Goal: Information Seeking & Learning: Check status

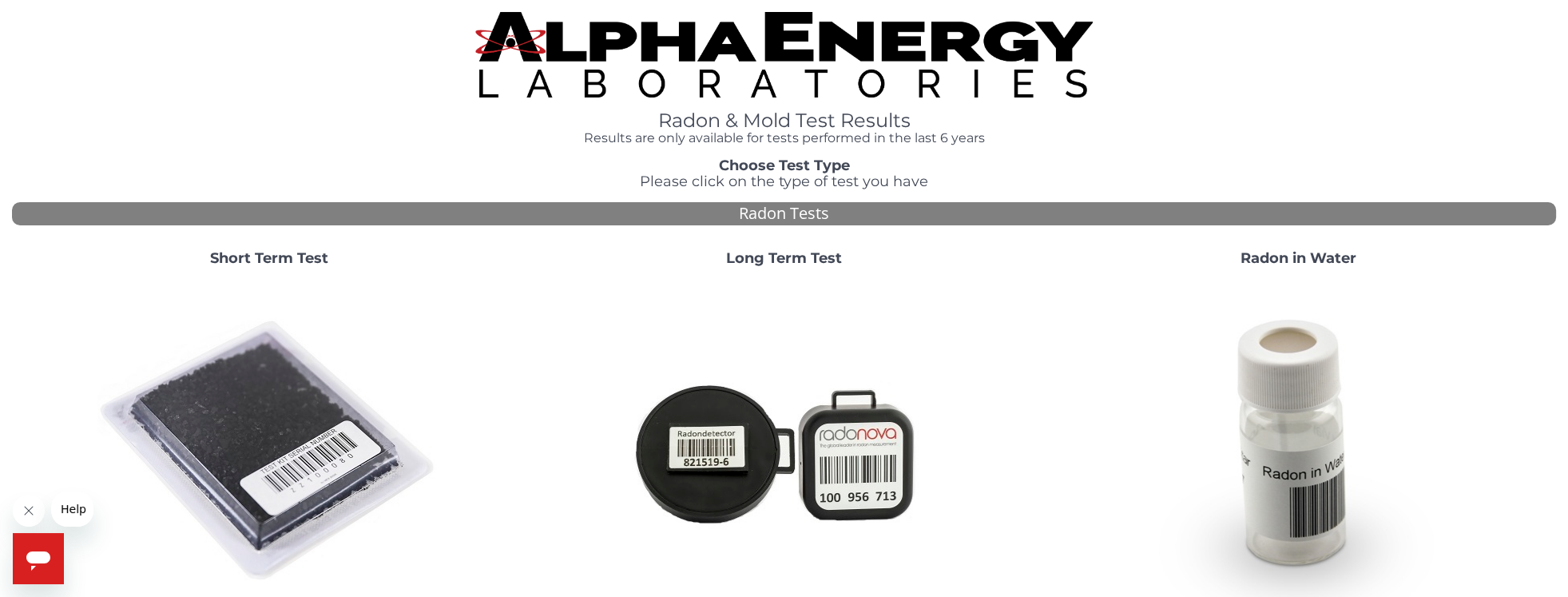
click at [45, 548] on icon "Open messaging window" at bounding box center [38, 559] width 29 height 29
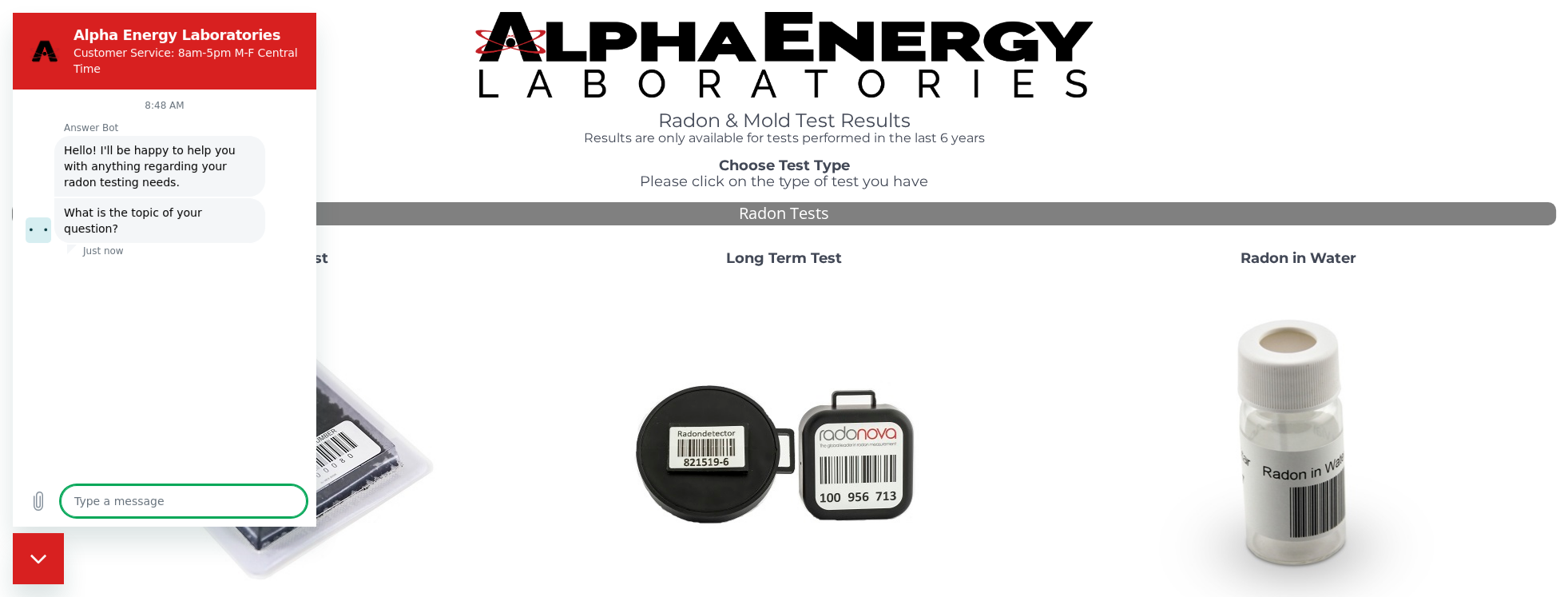
click at [534, 280] on div at bounding box center [784, 451] width 501 height 343
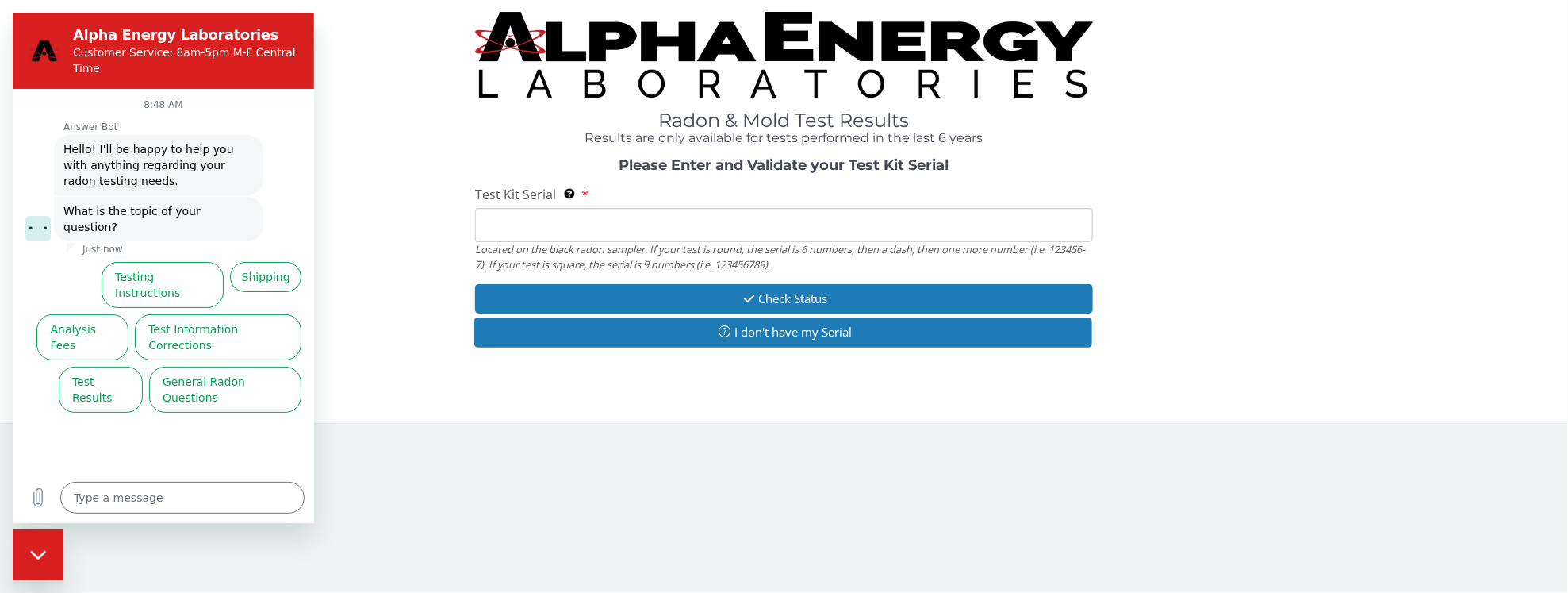
click at [24, 541] on div "Close messaging window" at bounding box center [37, 553] width 47 height 47
type textarea "x"
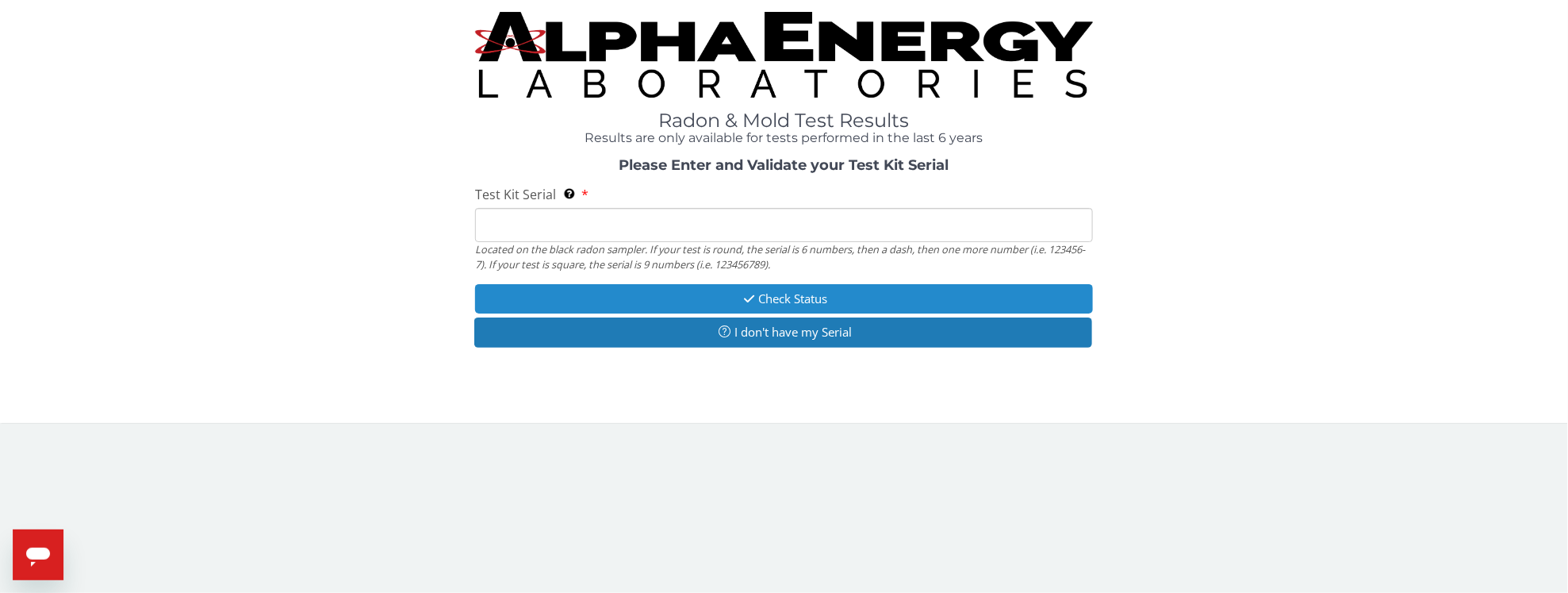
click at [784, 303] on button "Check Status" at bounding box center [784, 299] width 618 height 30
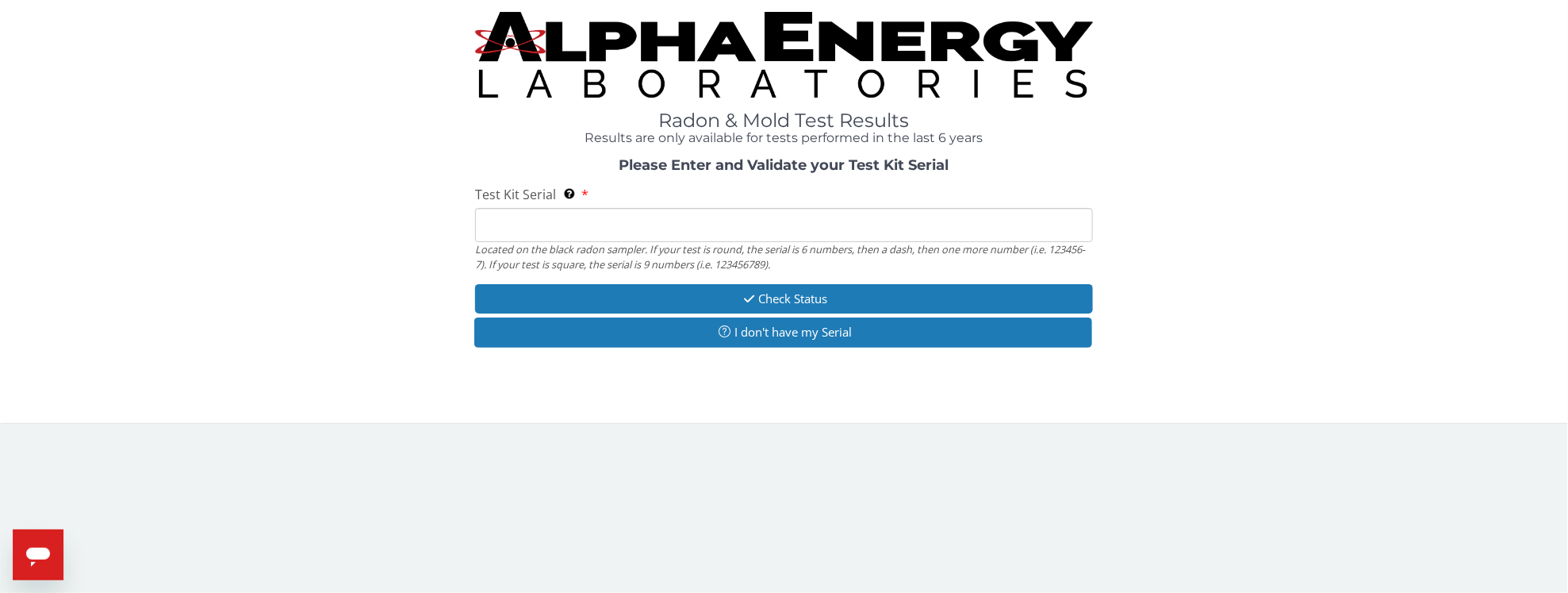
click at [624, 220] on input "Test Kit Serial Located on the black radon sampler. If your test is round, the …" at bounding box center [784, 225] width 618 height 34
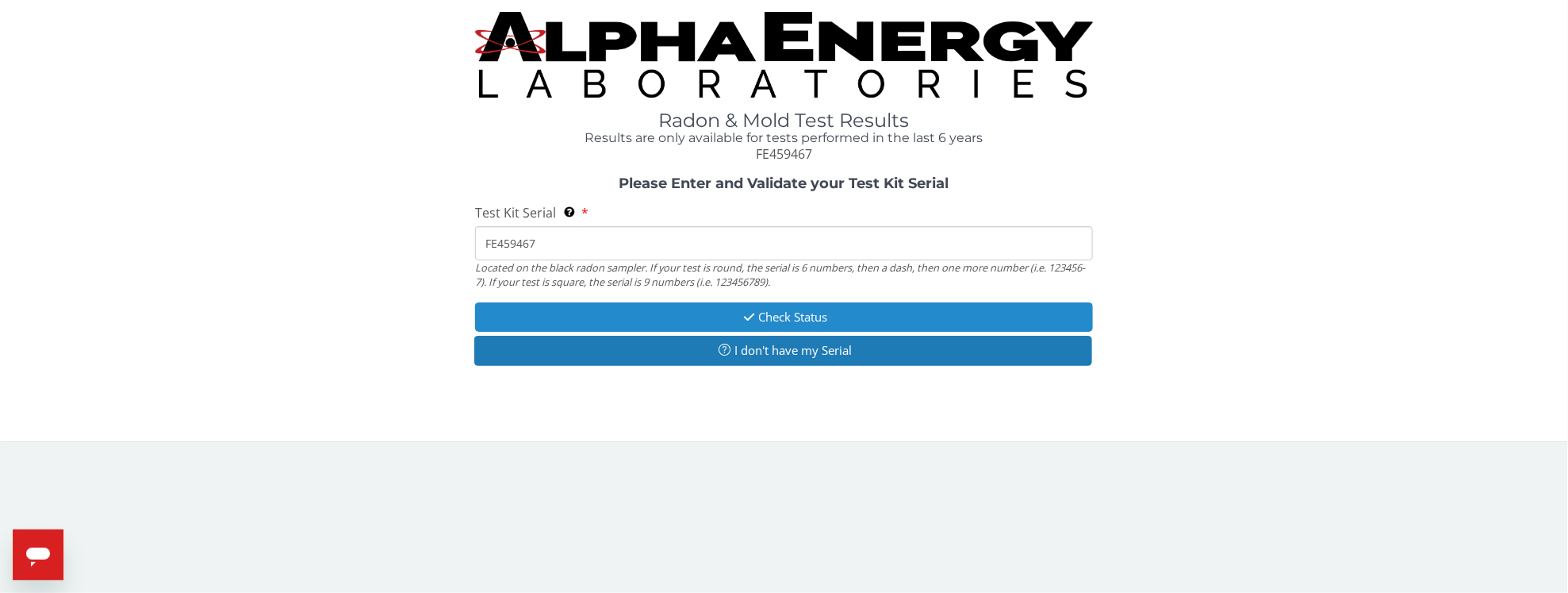
type input "FE459467"
click at [763, 313] on button "Check Status" at bounding box center [784, 317] width 618 height 30
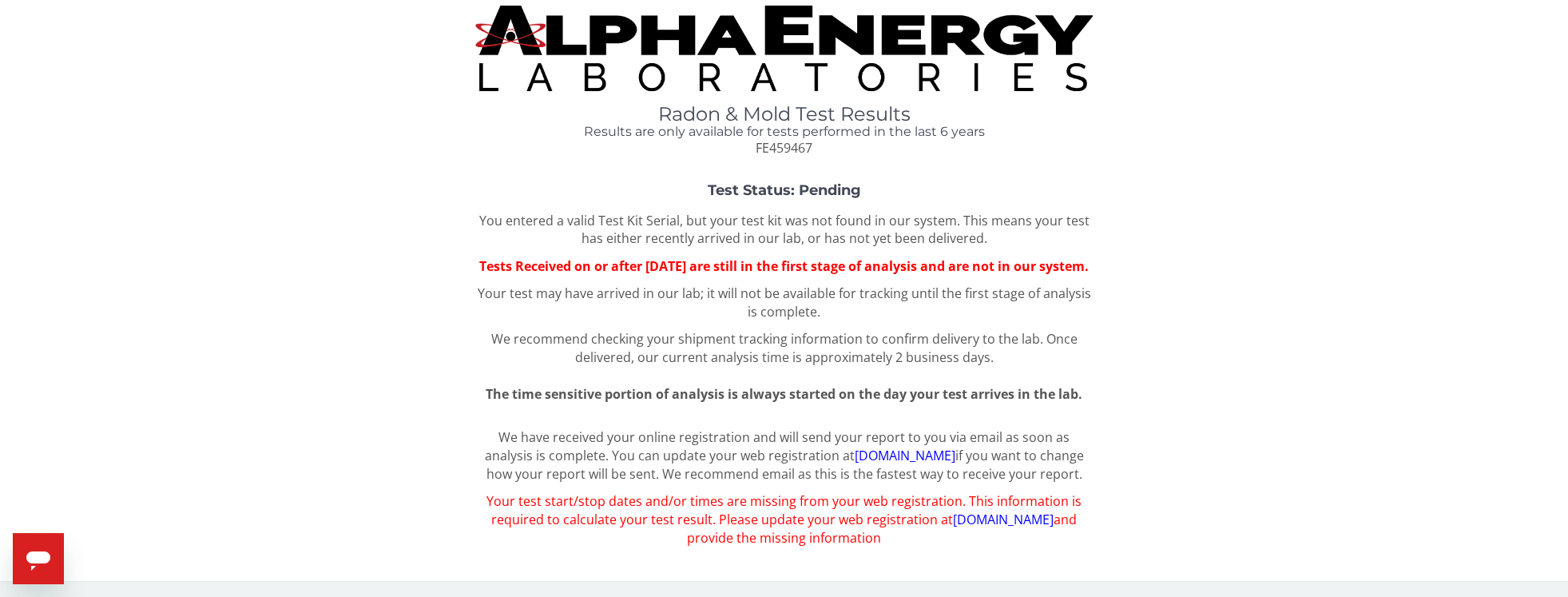
scroll to position [24, 0]
click at [1000, 520] on link "[DOMAIN_NAME]" at bounding box center [1004, 519] width 101 height 18
